Goal: Information Seeking & Learning: Check status

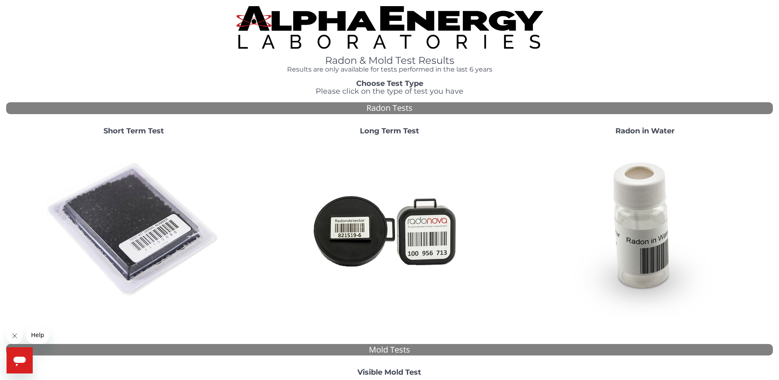
scroll to position [217, 0]
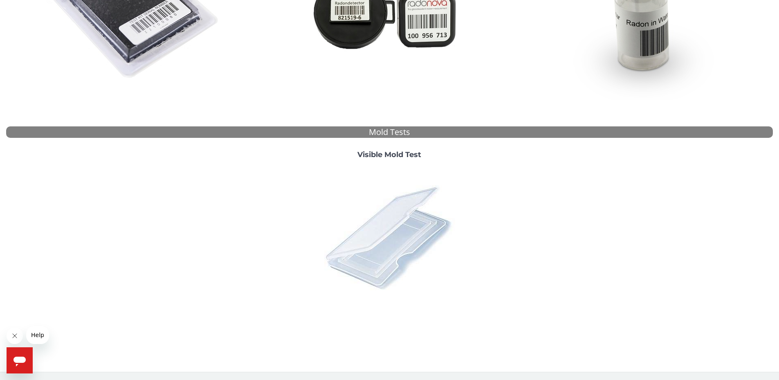
click at [370, 231] on img at bounding box center [389, 237] width 143 height 143
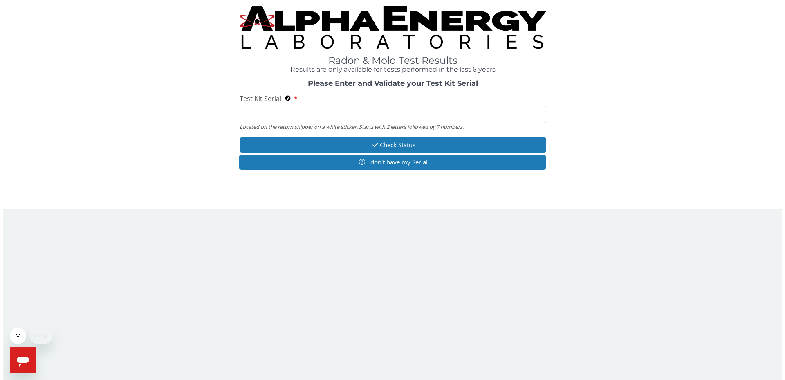
scroll to position [0, 0]
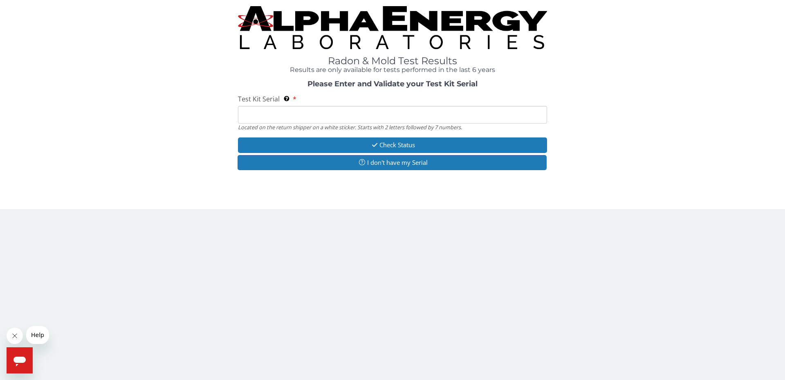
click at [247, 113] on input "Test Kit Serial Located on the return shipper on a white sticker. Starts with 2…" at bounding box center [392, 115] width 309 height 18
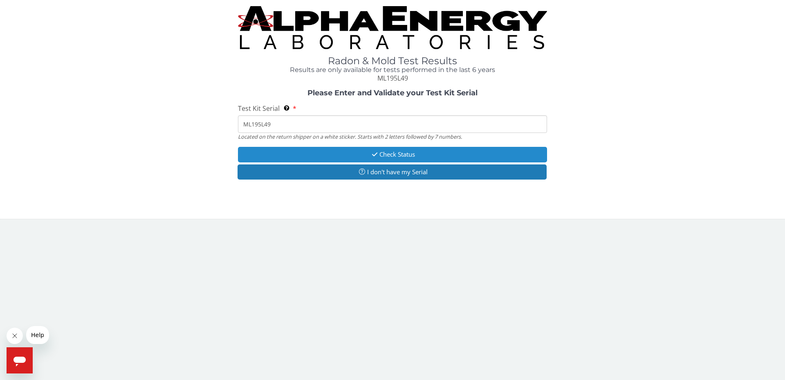
click at [332, 153] on button "Check Status" at bounding box center [392, 154] width 309 height 15
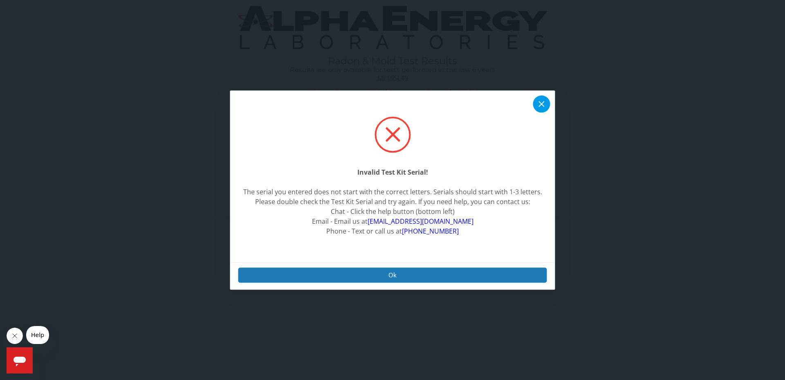
click at [537, 101] on icon at bounding box center [542, 104] width 10 height 10
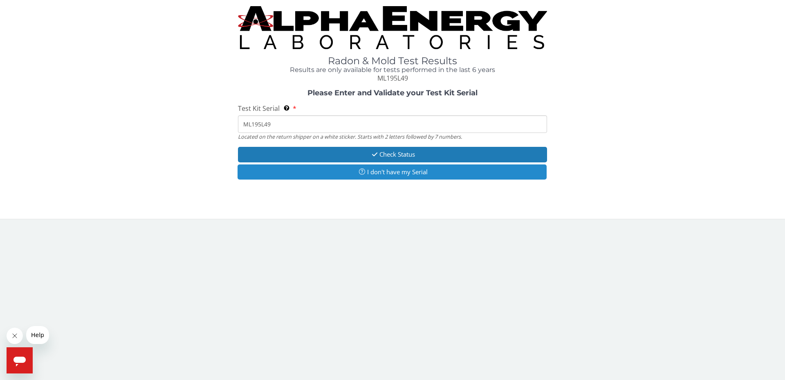
click at [391, 173] on button "I don't have my Serial" at bounding box center [392, 171] width 309 height 15
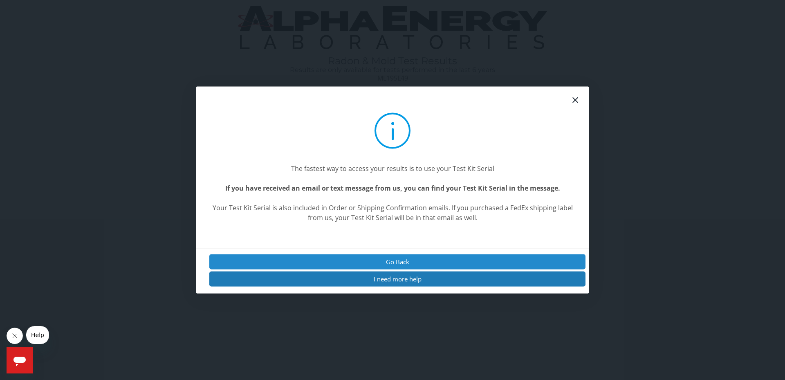
click at [397, 259] on button "Go Back" at bounding box center [397, 261] width 376 height 15
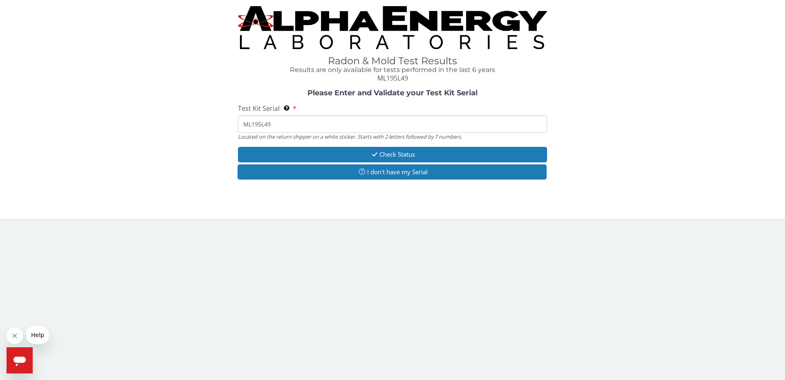
click at [316, 123] on input "ML195L49" at bounding box center [392, 124] width 309 height 18
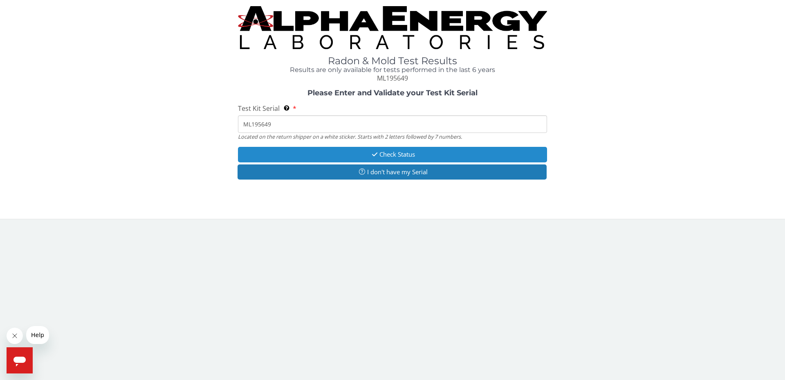
type input "ML195649"
click at [382, 156] on button "Check Status" at bounding box center [392, 154] width 309 height 15
